Goal: Information Seeking & Learning: Learn about a topic

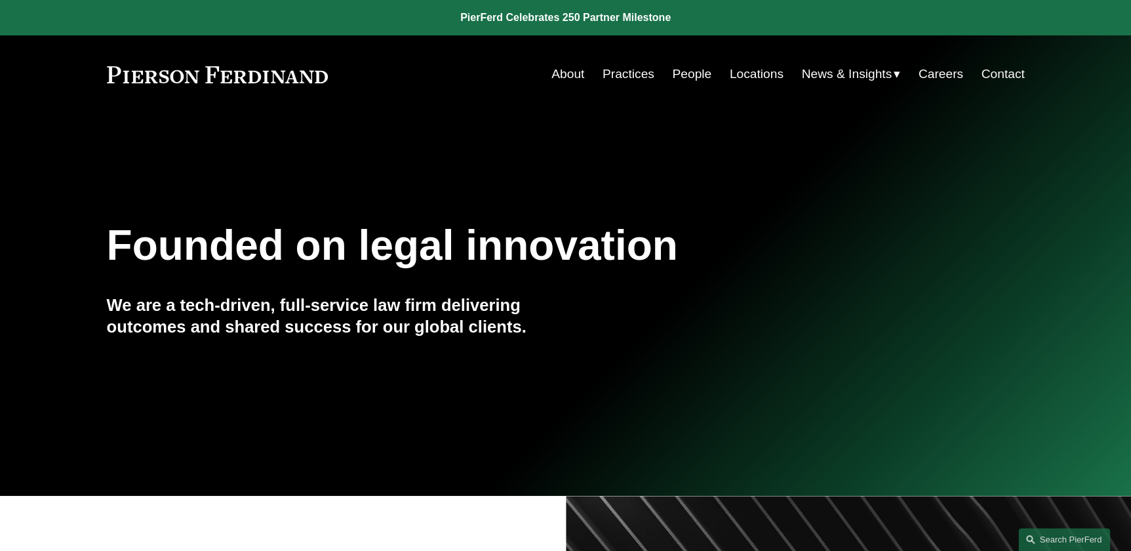
click at [683, 75] on link "People" at bounding box center [691, 74] width 39 height 25
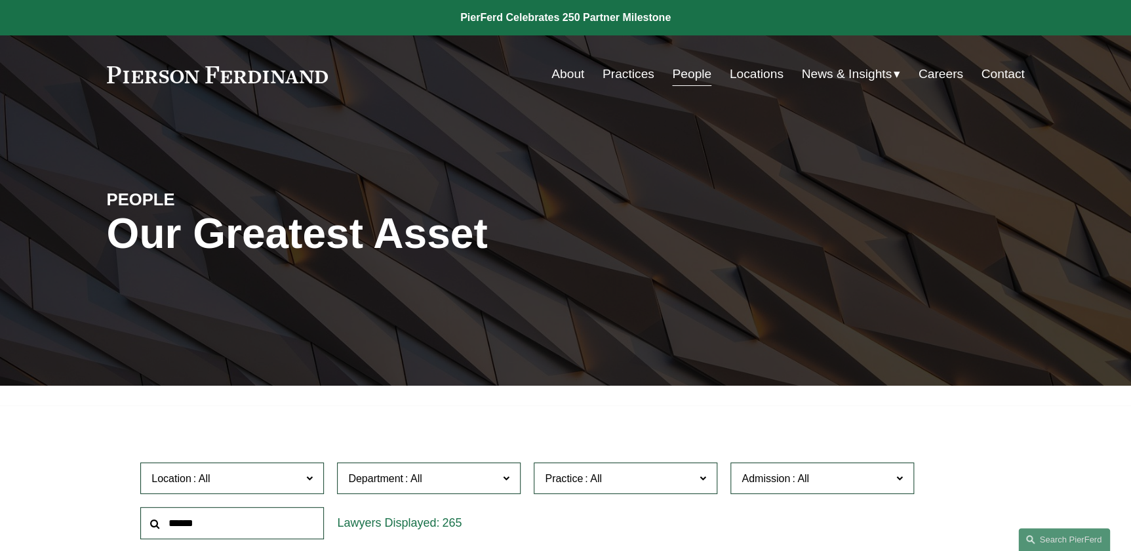
scroll to position [1592, 0]
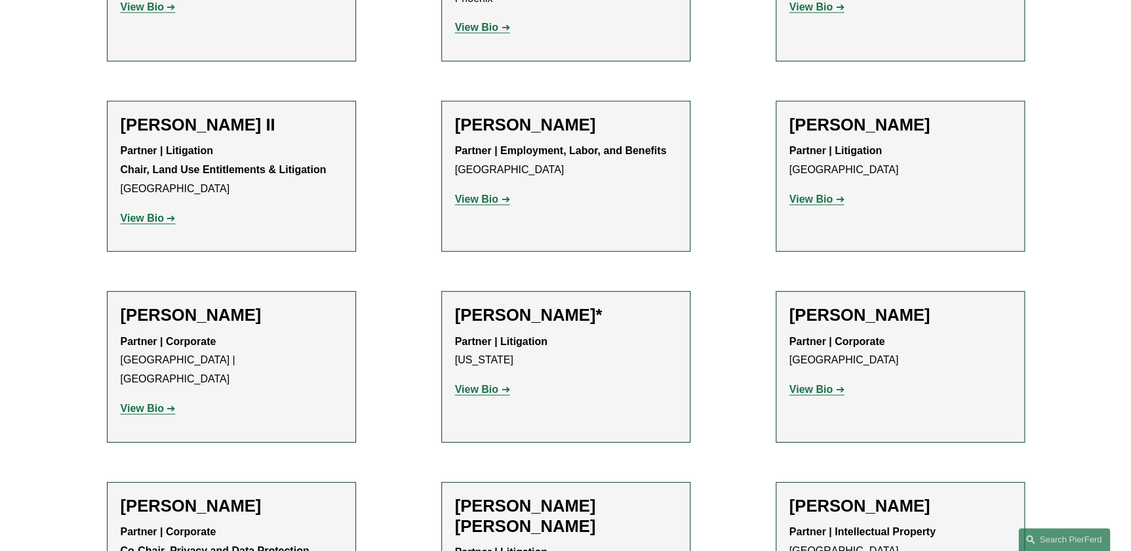
click at [495, 384] on strong "View Bio" at bounding box center [476, 389] width 43 height 11
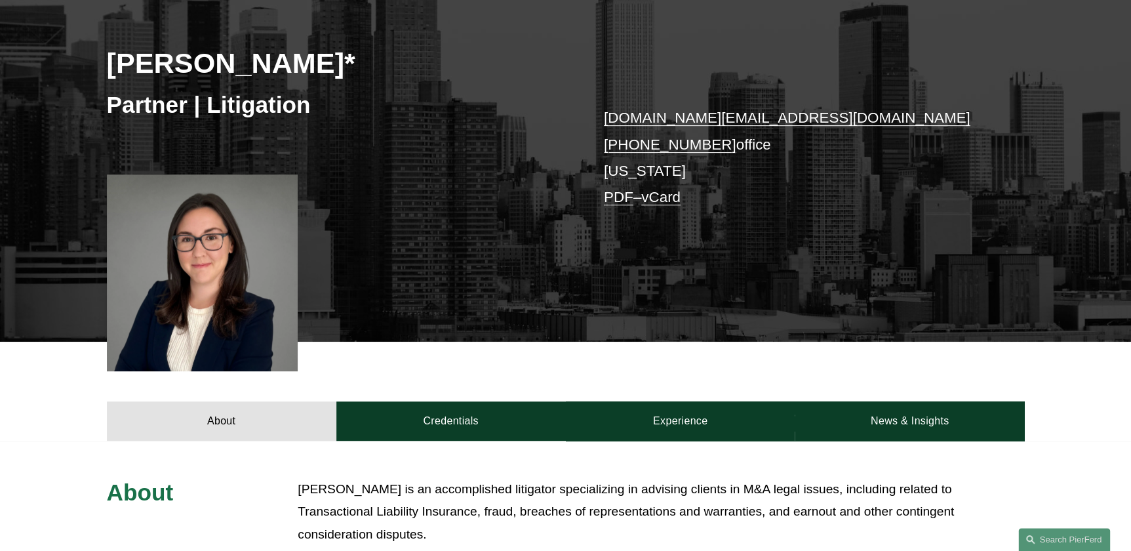
scroll to position [238, 0]
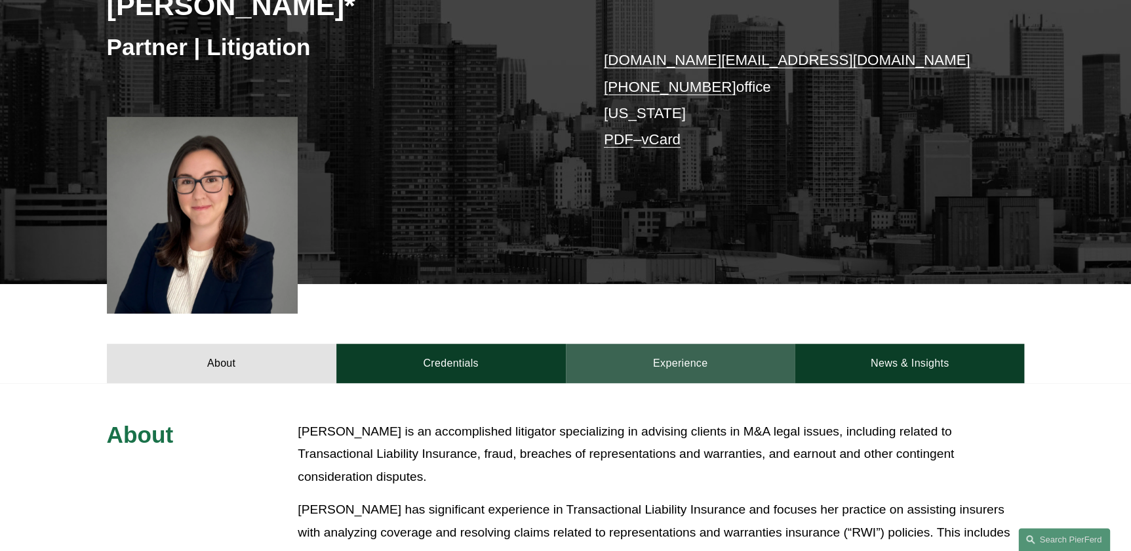
click at [693, 352] on link "Experience" at bounding box center [681, 363] width 230 height 39
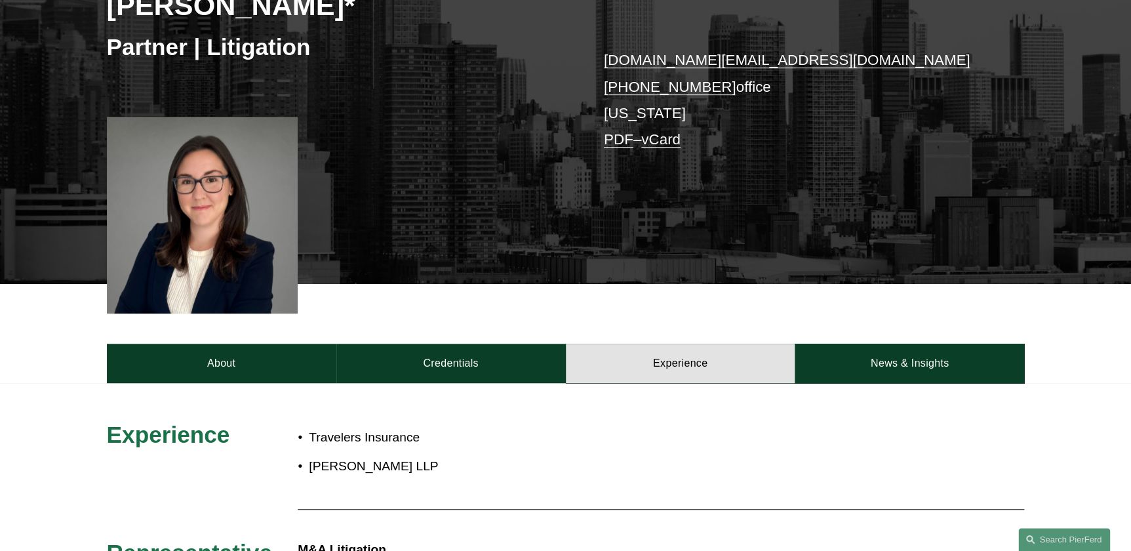
scroll to position [357, 0]
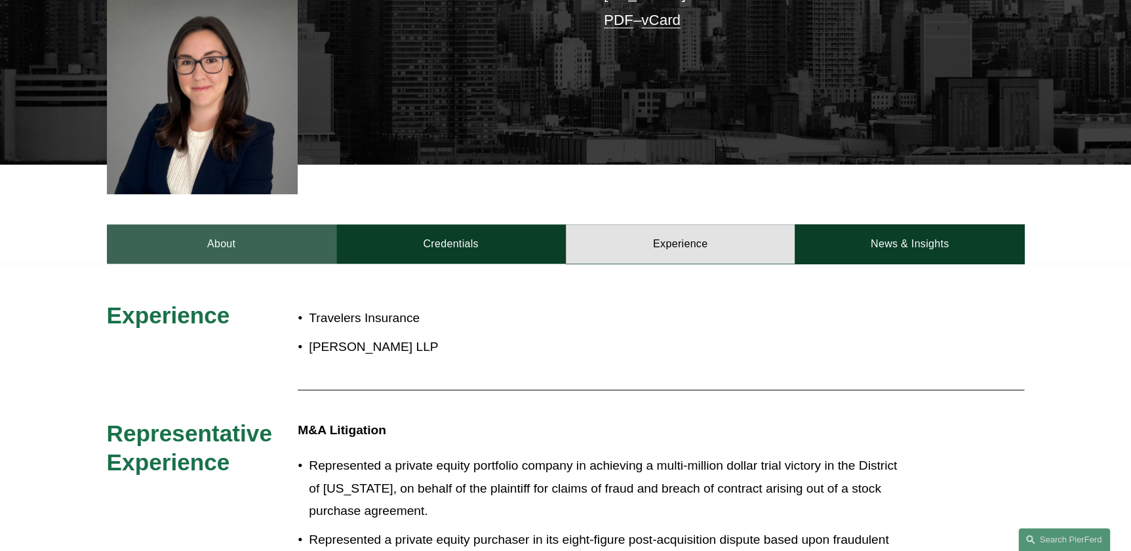
click at [220, 236] on link "About" at bounding box center [222, 243] width 230 height 39
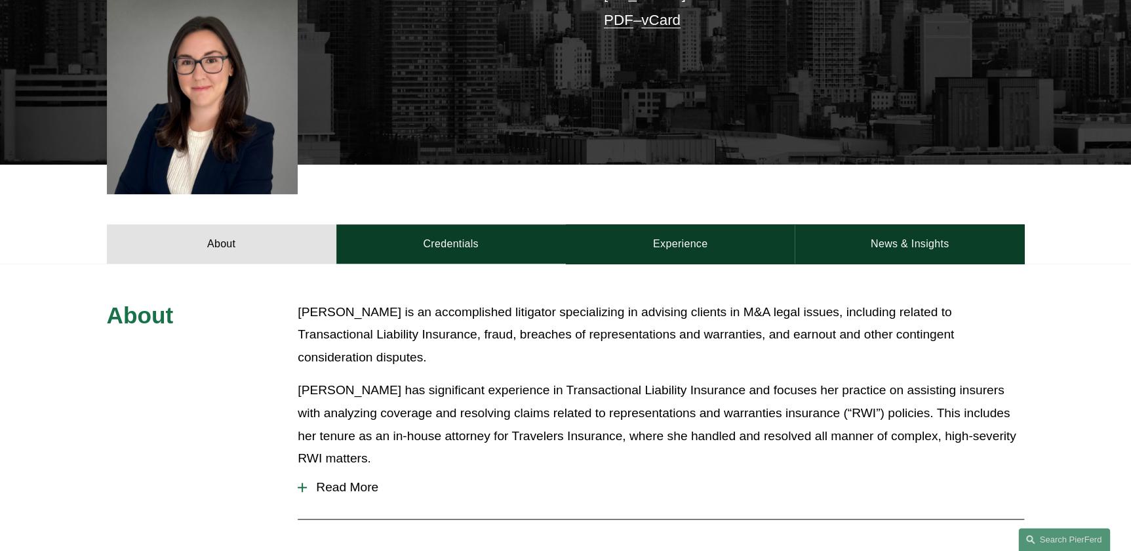
click at [354, 480] on span "Read More" at bounding box center [666, 487] width 718 height 14
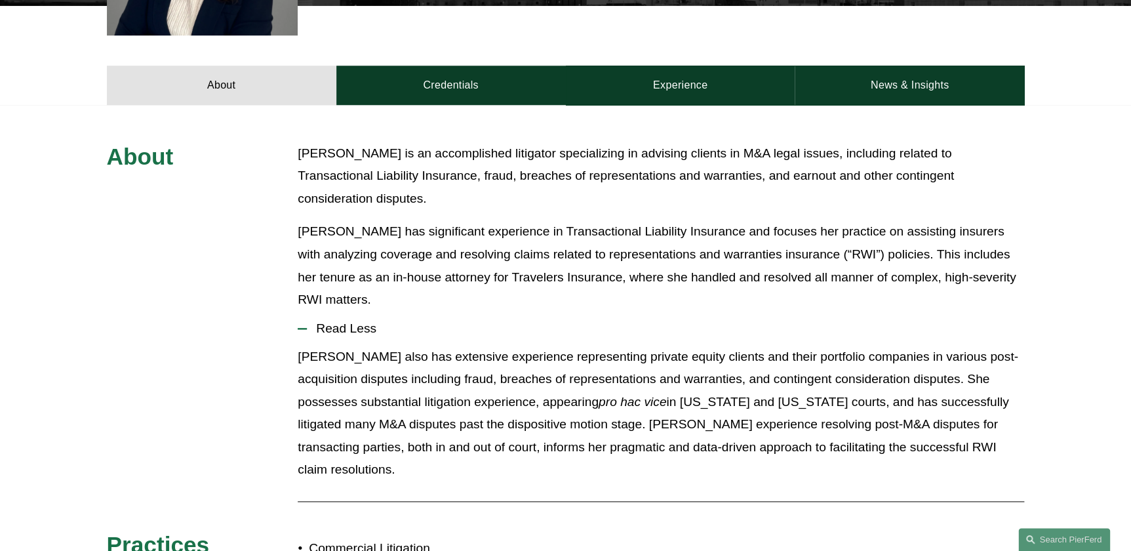
scroll to position [537, 0]
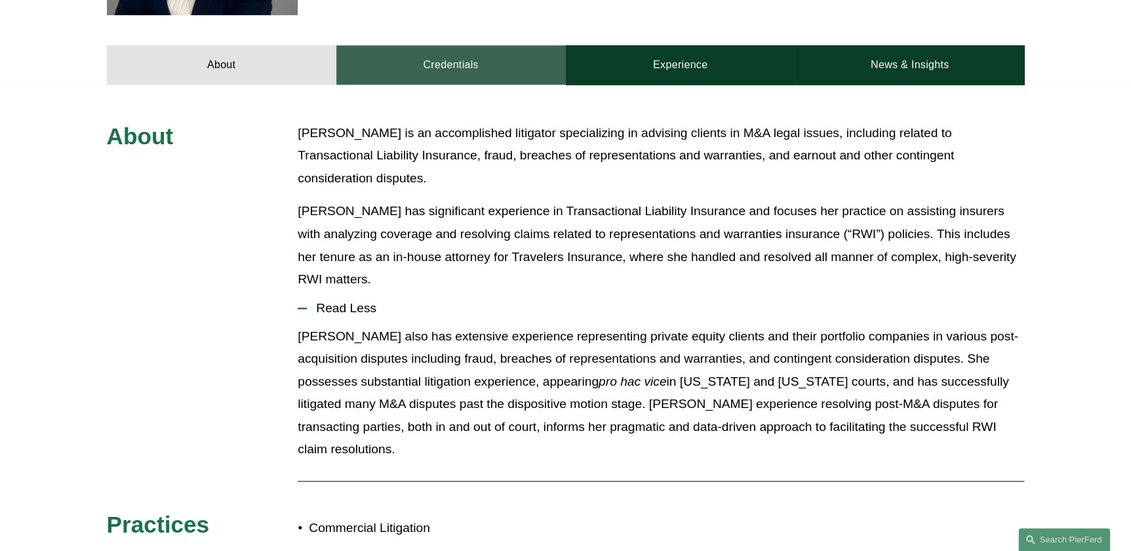
click at [441, 74] on link "Credentials" at bounding box center [451, 64] width 230 height 39
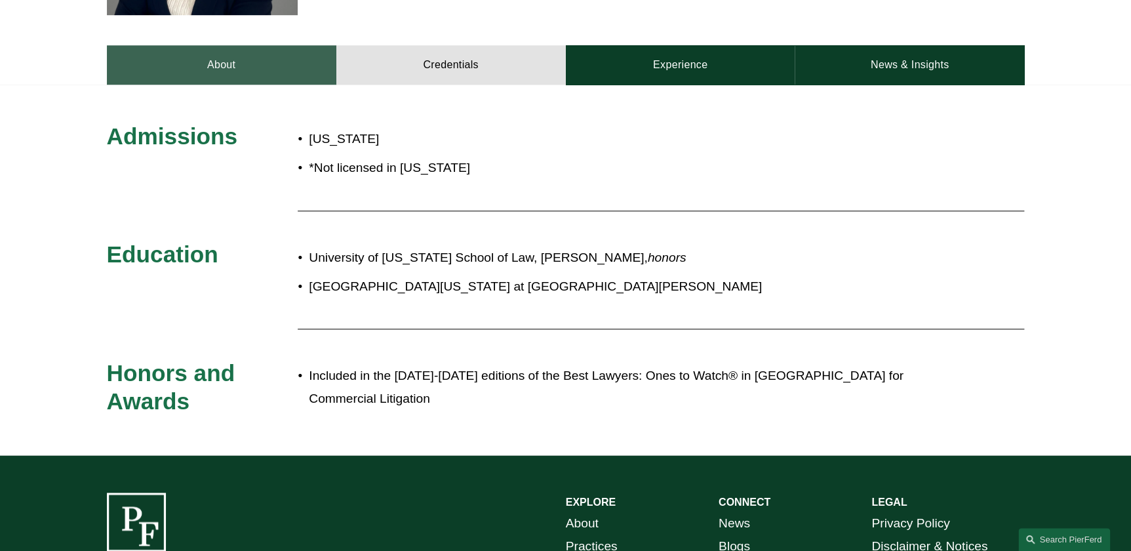
click at [253, 53] on link "About" at bounding box center [222, 64] width 230 height 39
